Goal: Information Seeking & Learning: Learn about a topic

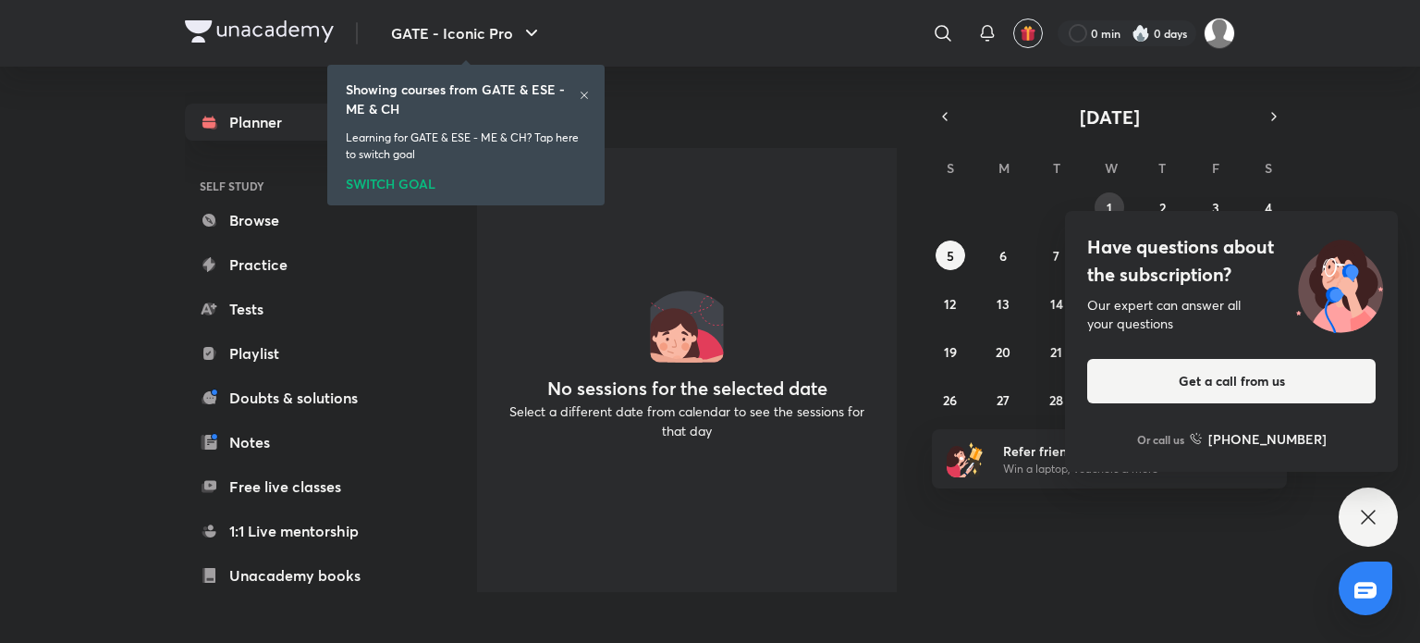
click at [1116, 206] on button "1" at bounding box center [1110, 207] width 30 height 30
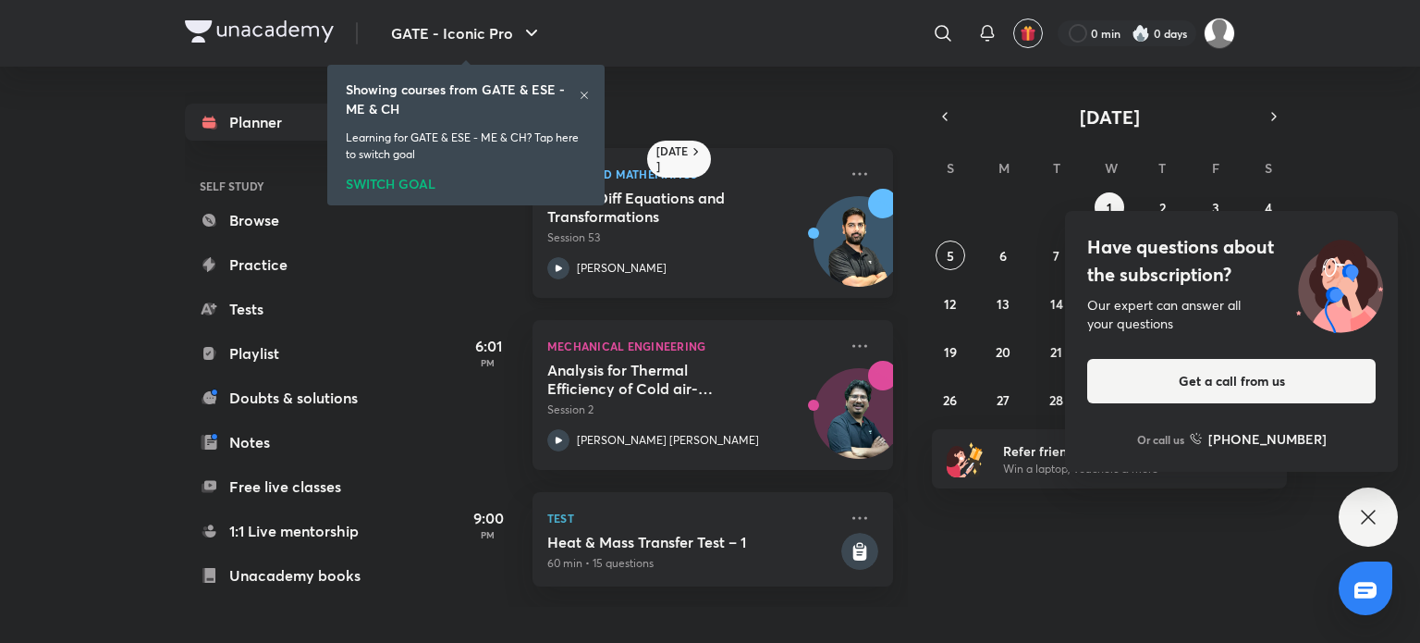
click at [744, 227] on div "Partial Diff Equations and Transformations Session 53" at bounding box center [692, 217] width 290 height 57
